Goal: Task Accomplishment & Management: Use online tool/utility

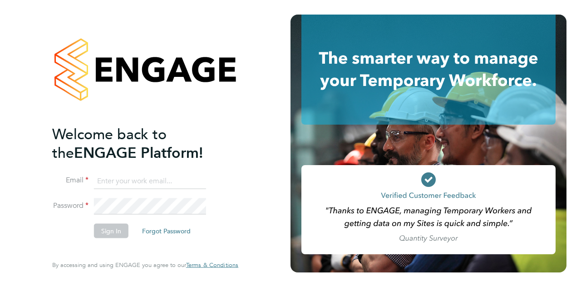
type input "wayne.jones@wates.co.uk"
click at [111, 229] on button "Sign In" at bounding box center [111, 230] width 35 height 15
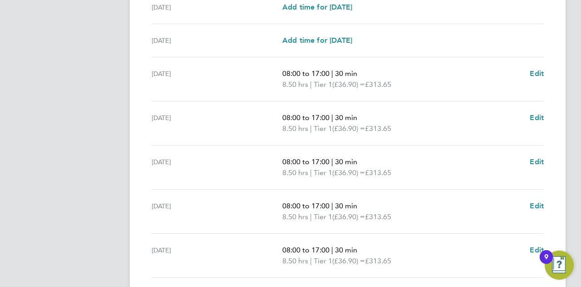
scroll to position [363, 0]
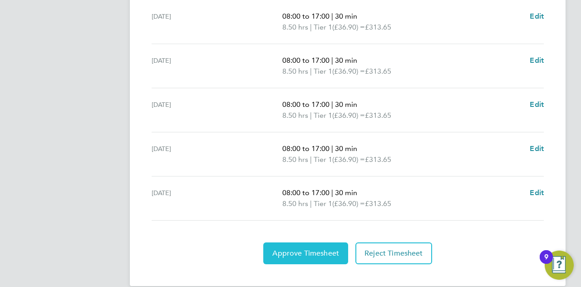
click at [303, 248] on span "Approve Timesheet" at bounding box center [305, 252] width 67 height 9
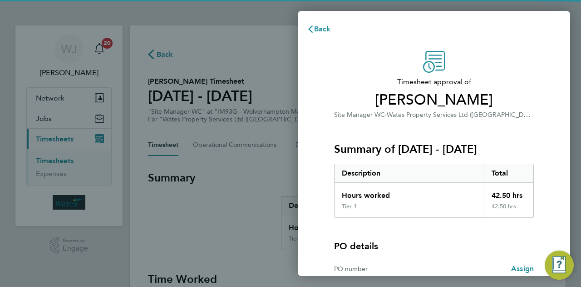
scroll to position [85, 0]
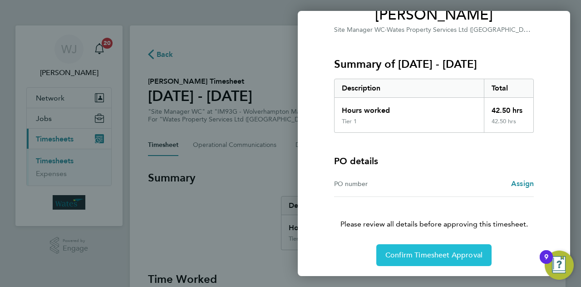
click at [431, 254] on span "Confirm Timesheet Approval" at bounding box center [434, 254] width 97 height 9
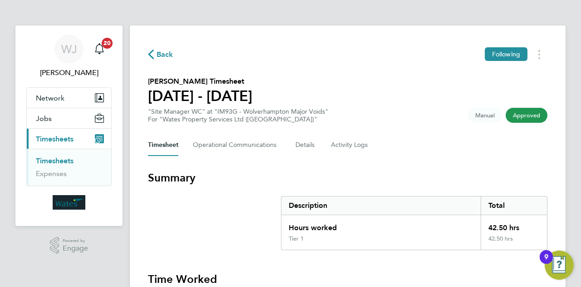
click at [58, 157] on link "Timesheets" at bounding box center [55, 160] width 38 height 9
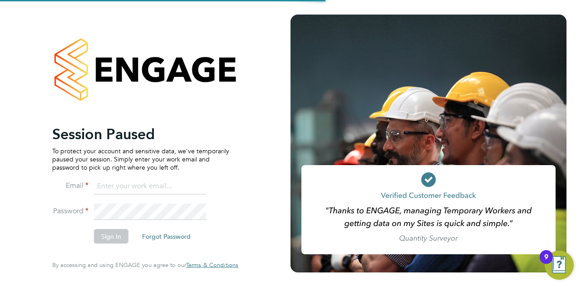
type input "[PERSON_NAME][EMAIL_ADDRESS][PERSON_NAME][PERSON_NAME][DOMAIN_NAME]"
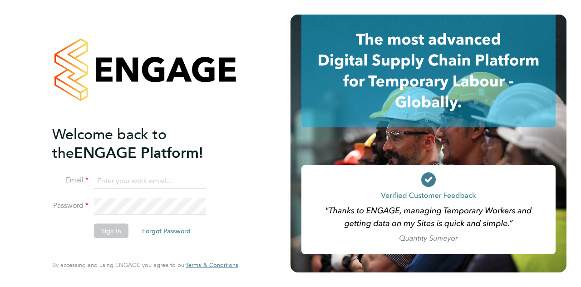
type input "[PERSON_NAME][EMAIL_ADDRESS][PERSON_NAME][PERSON_NAME][DOMAIN_NAME]"
click at [103, 230] on button "Sign In" at bounding box center [111, 230] width 35 height 15
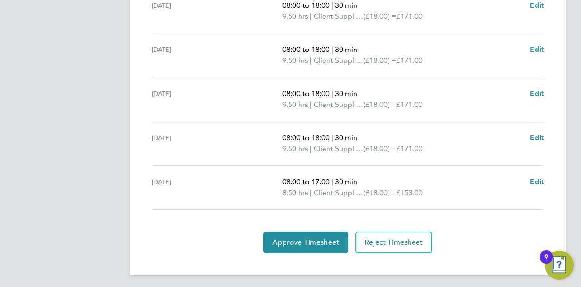
scroll to position [375, 0]
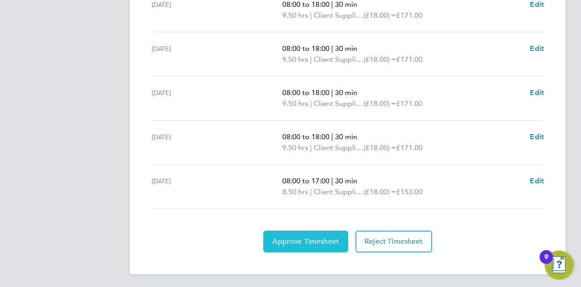
click at [302, 240] on span "Approve Timesheet" at bounding box center [305, 241] width 67 height 9
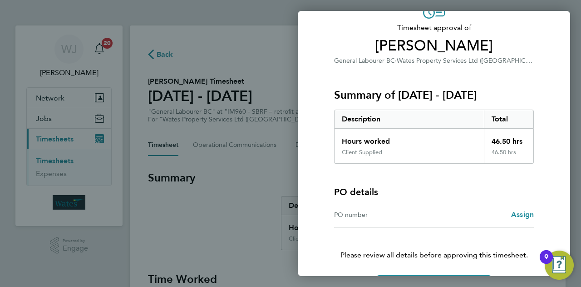
scroll to position [85, 0]
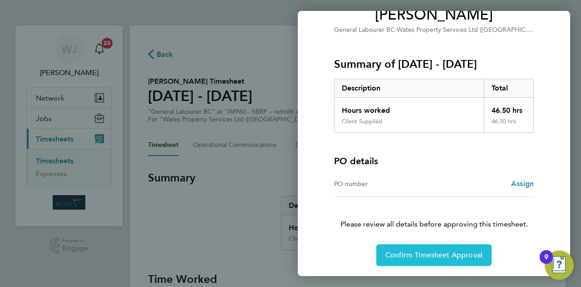
click at [421, 253] on span "Confirm Timesheet Approval" at bounding box center [434, 254] width 97 height 9
